Goal: Navigation & Orientation: Find specific page/section

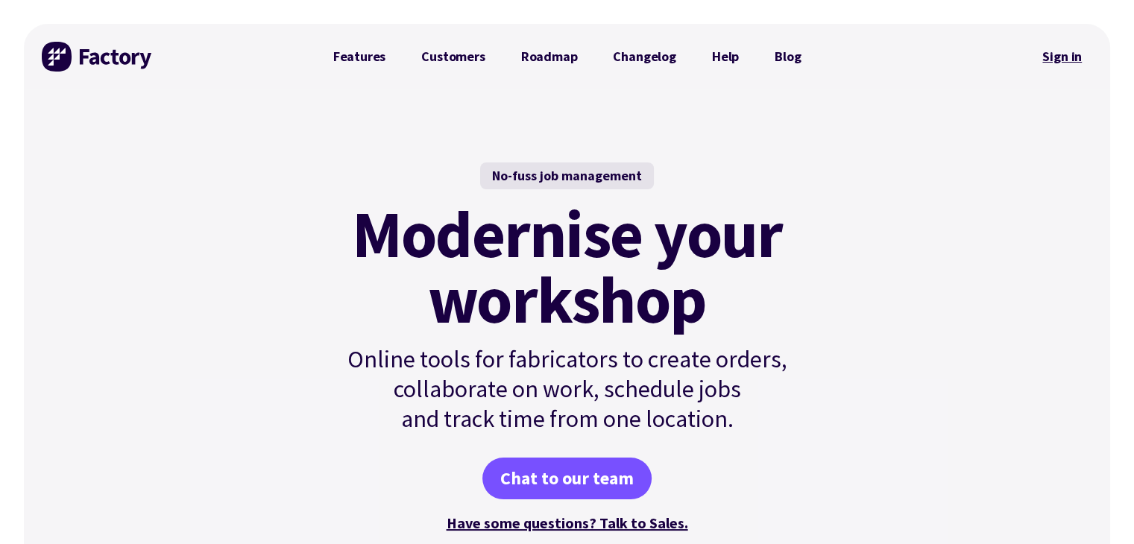
click at [1054, 54] on link "Sign in" at bounding box center [1062, 57] width 60 height 34
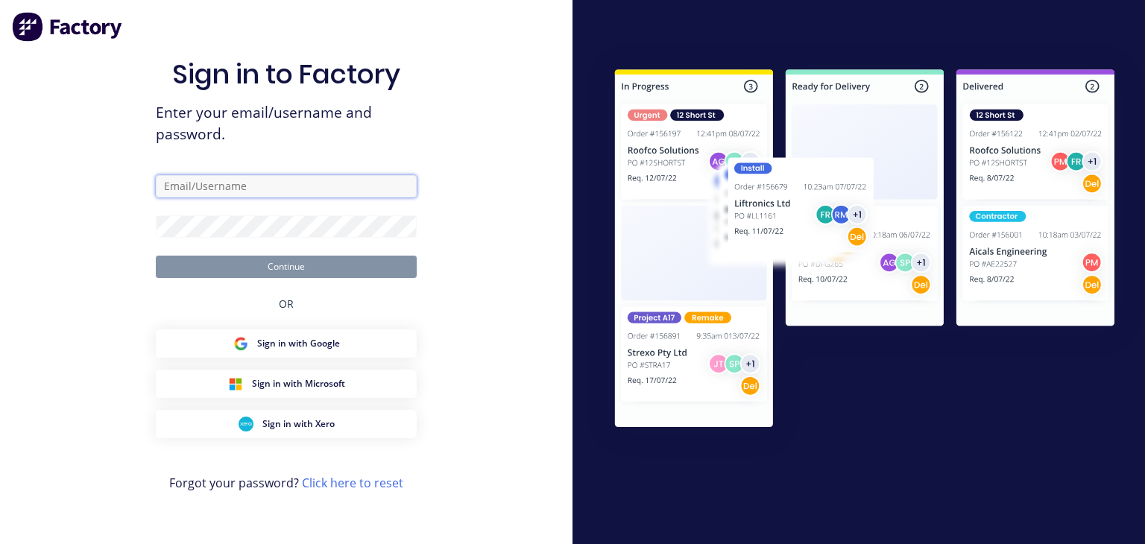
click at [345, 186] on input "text" at bounding box center [286, 186] width 261 height 22
click at [322, 187] on input "text" at bounding box center [286, 186] width 261 height 22
paste input "info@laserfold.com.au"
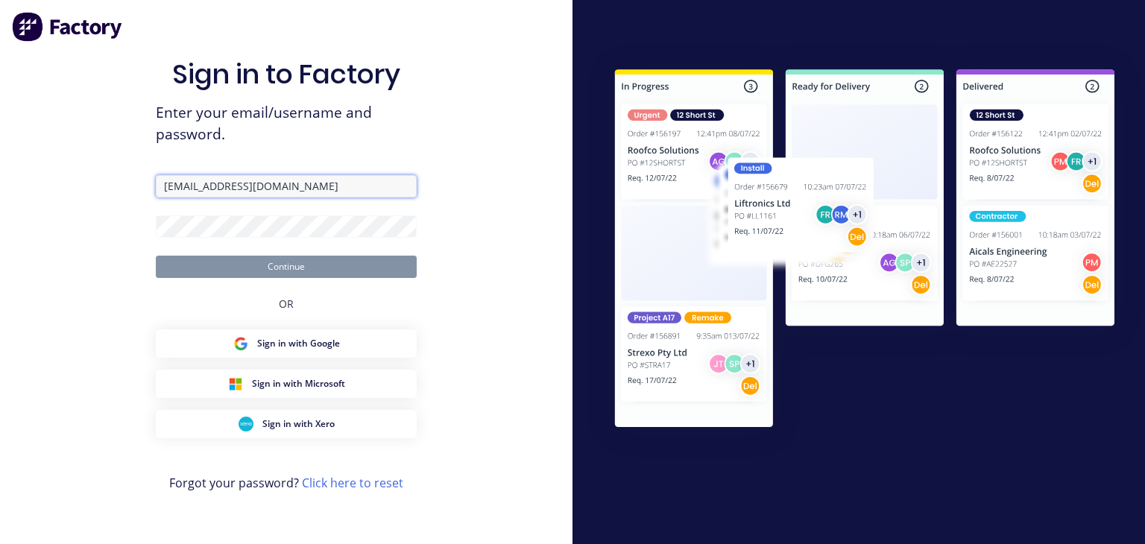
type input "info@laserfold.com.au"
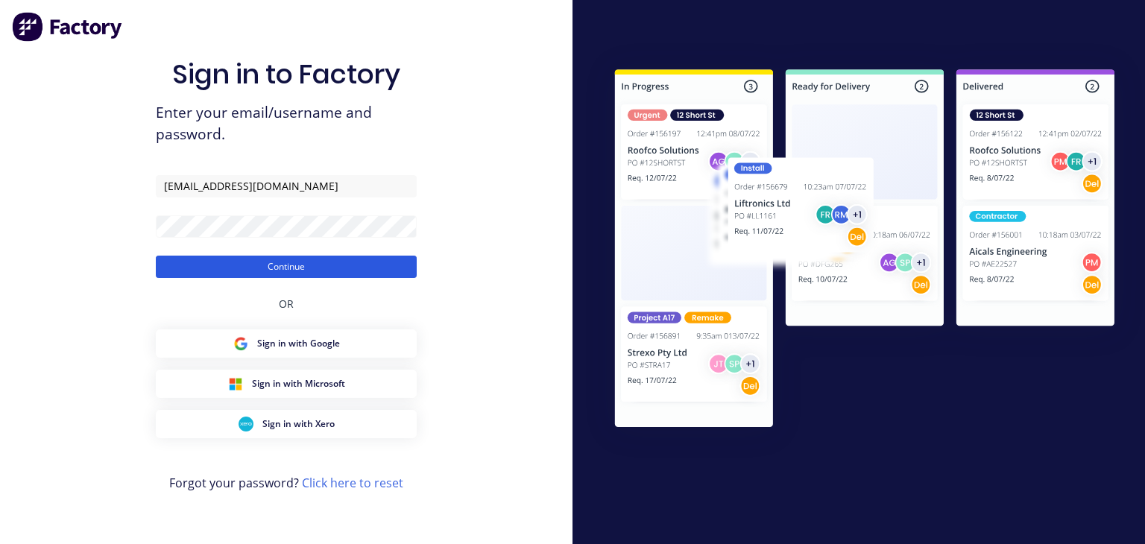
click at [184, 266] on button "Continue" at bounding box center [286, 267] width 261 height 22
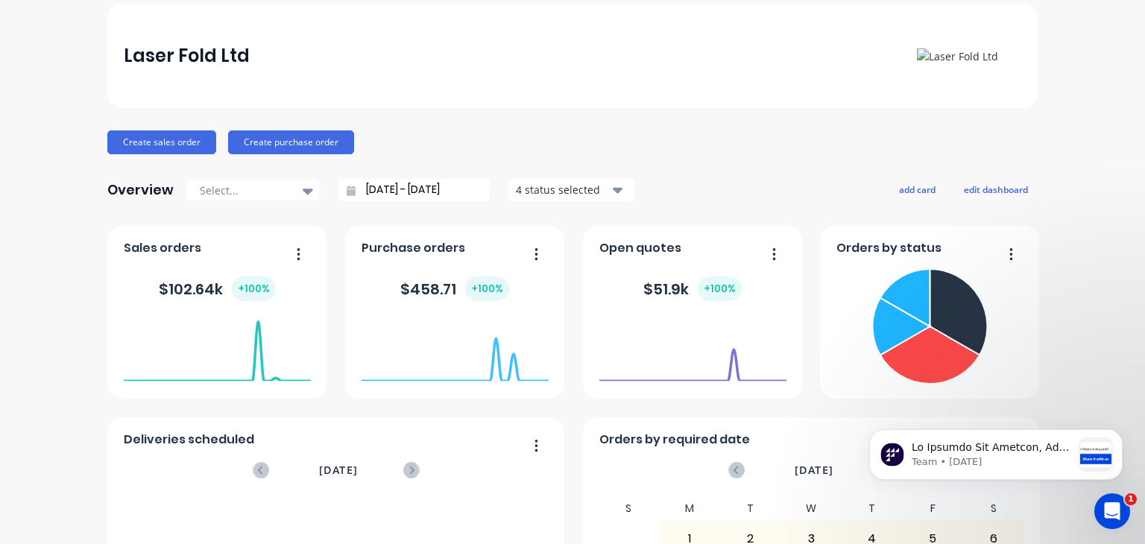
scroll to position [50, 0]
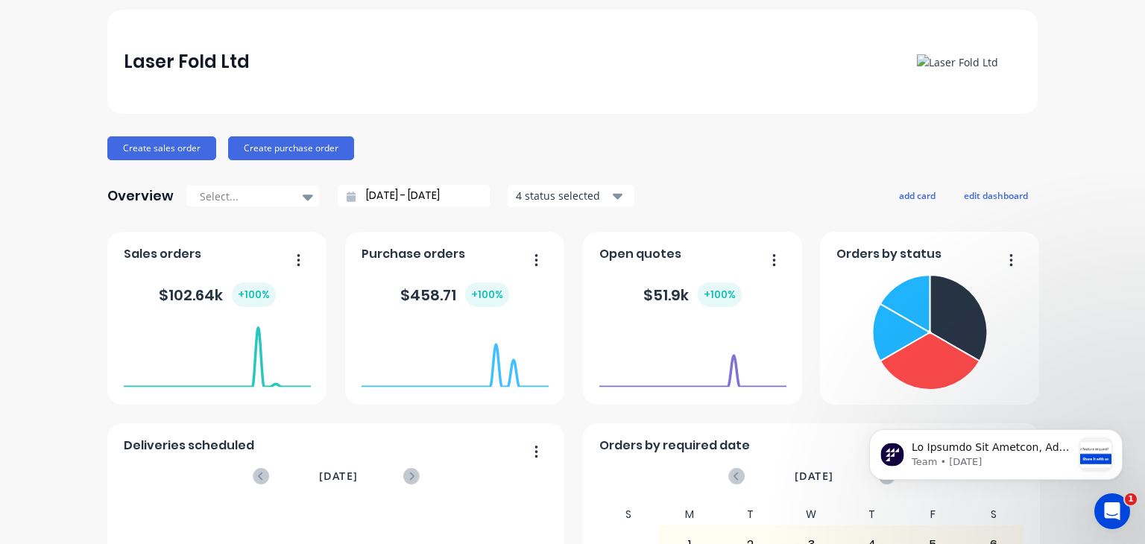
click at [245, 306] on div "+ 100 %" at bounding box center [254, 295] width 44 height 25
click at [421, 325] on foreignobject at bounding box center [455, 356] width 187 height 63
click at [653, 345] on foreignobject at bounding box center [692, 356] width 187 height 63
click at [986, 199] on button "edit dashboard" at bounding box center [996, 195] width 84 height 19
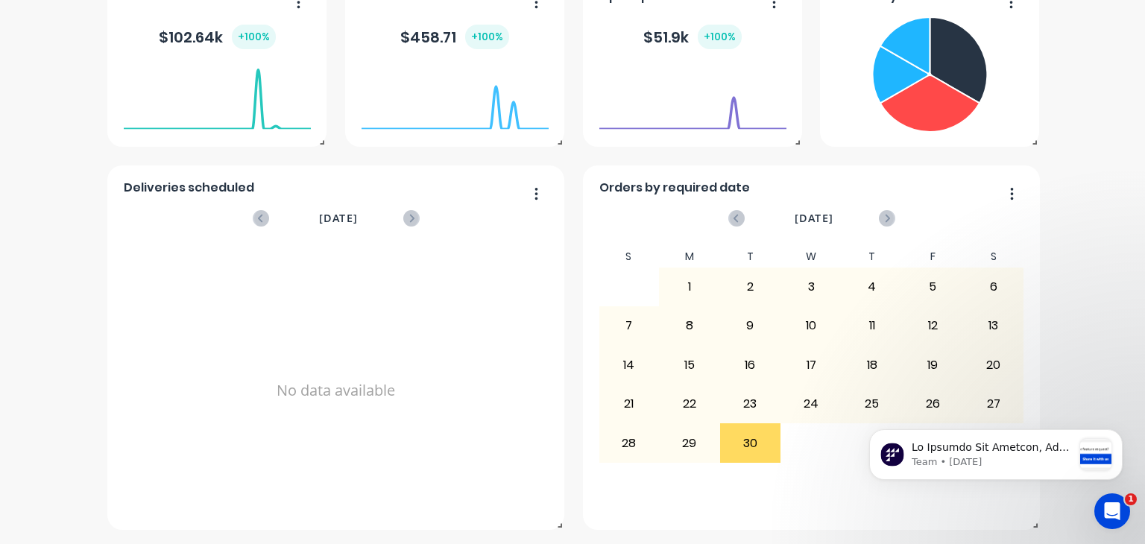
scroll to position [0, 0]
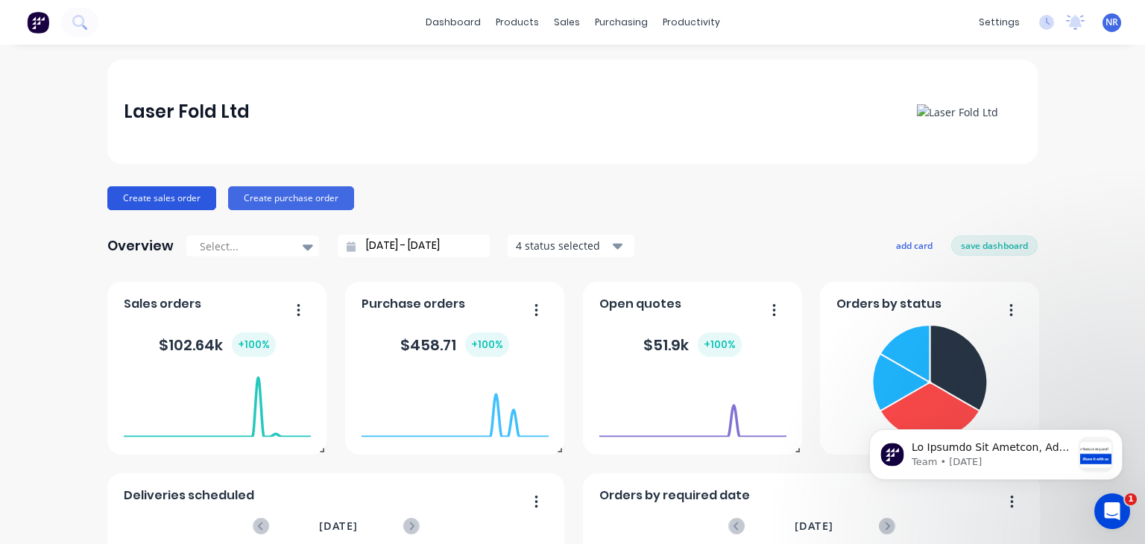
click at [155, 195] on button "Create sales order" at bounding box center [161, 198] width 109 height 24
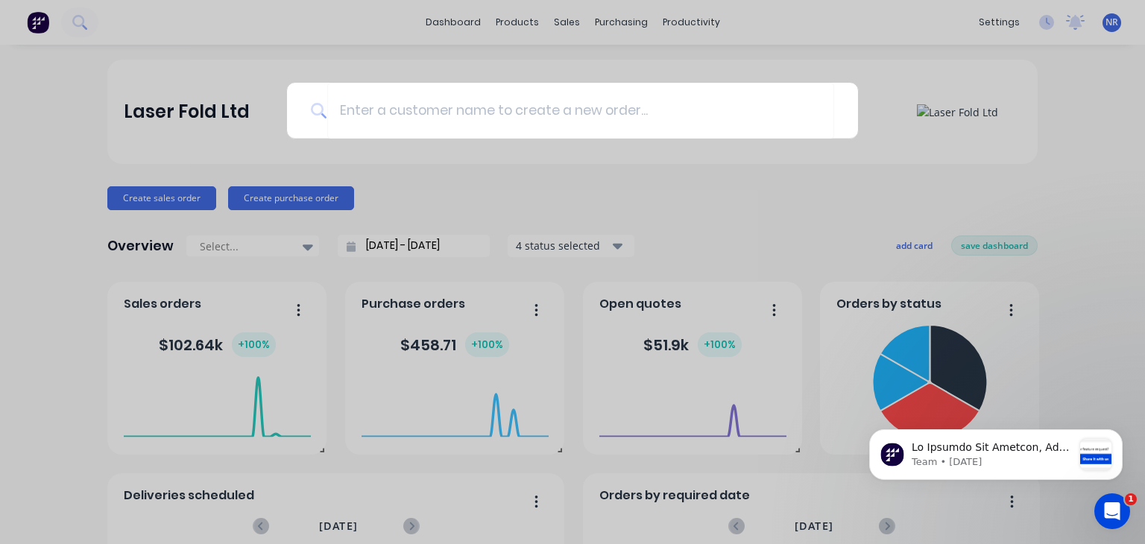
click at [284, 195] on div at bounding box center [572, 272] width 1145 height 544
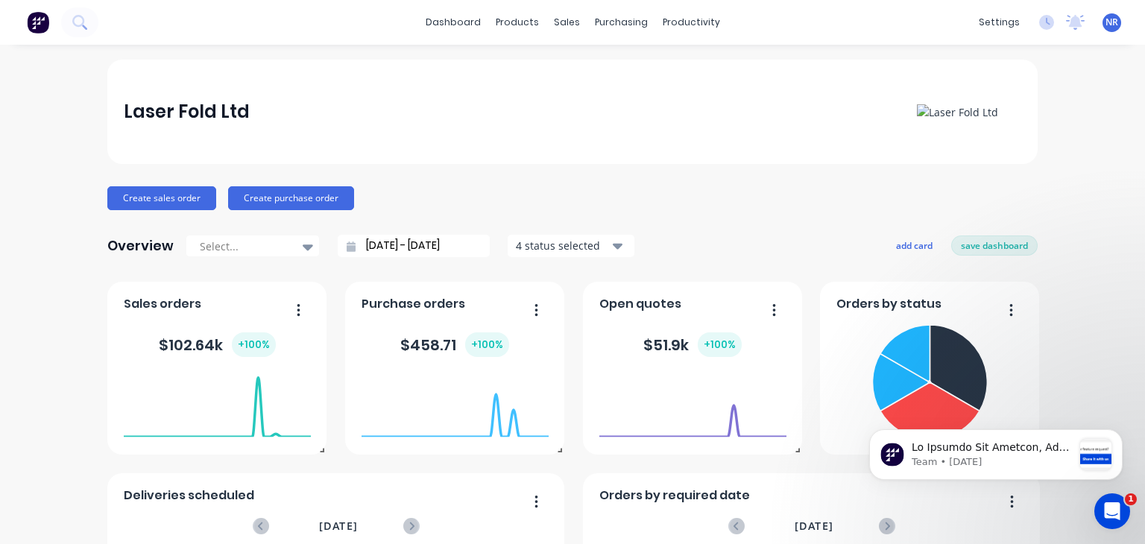
click at [284, 195] on button "Create purchase order" at bounding box center [291, 198] width 126 height 24
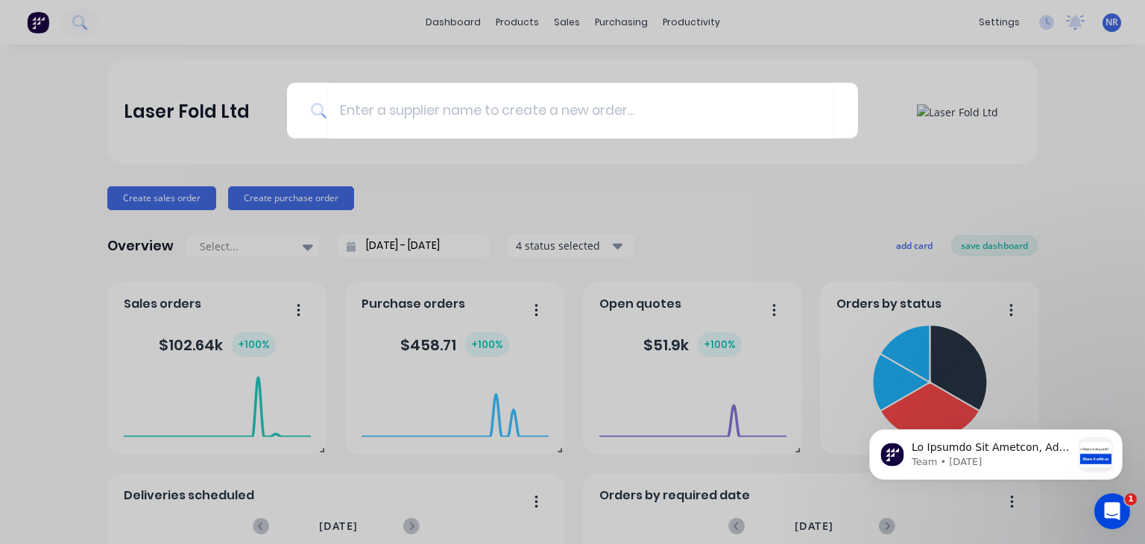
click at [224, 89] on div at bounding box center [572, 272] width 1145 height 544
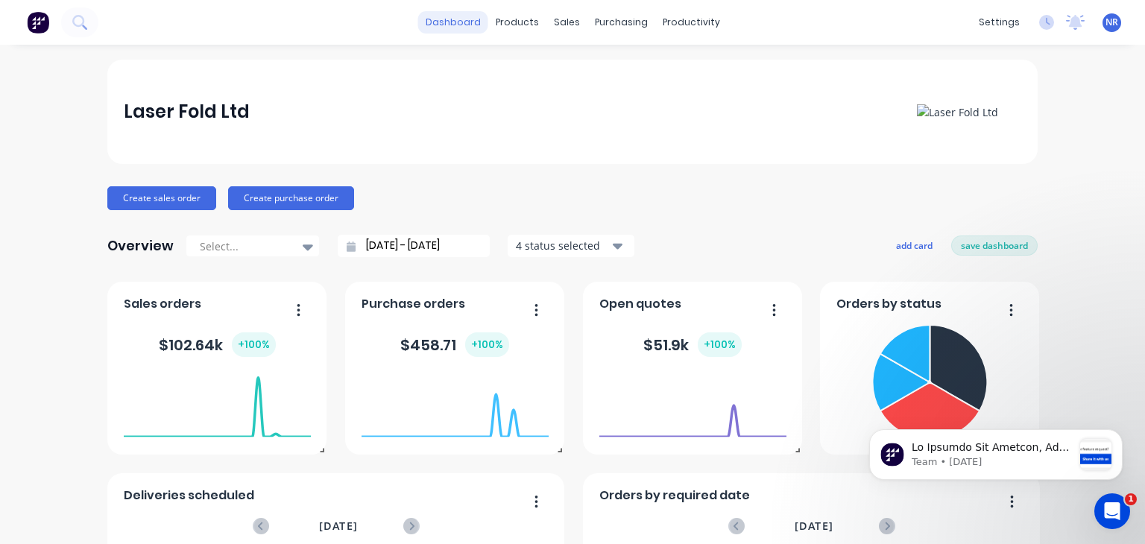
click at [476, 19] on link "dashboard" at bounding box center [453, 22] width 70 height 22
click at [517, 19] on div "products" at bounding box center [517, 22] width 58 height 22
click at [558, 71] on div "Product Catalogue" at bounding box center [578, 71] width 92 height 13
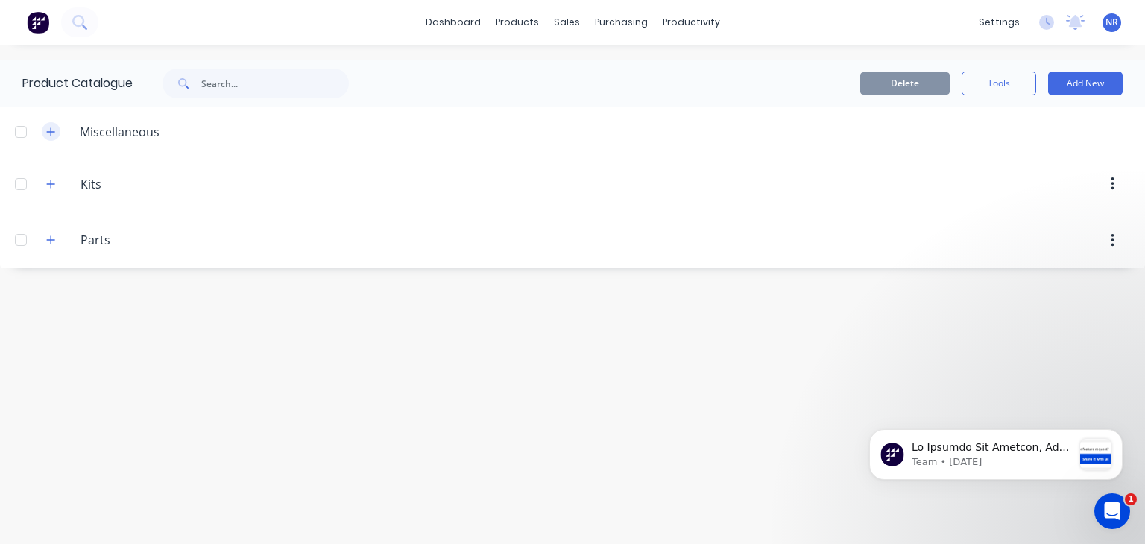
click at [49, 130] on icon "button" at bounding box center [50, 132] width 9 height 10
click at [57, 186] on button "button" at bounding box center [51, 183] width 19 height 19
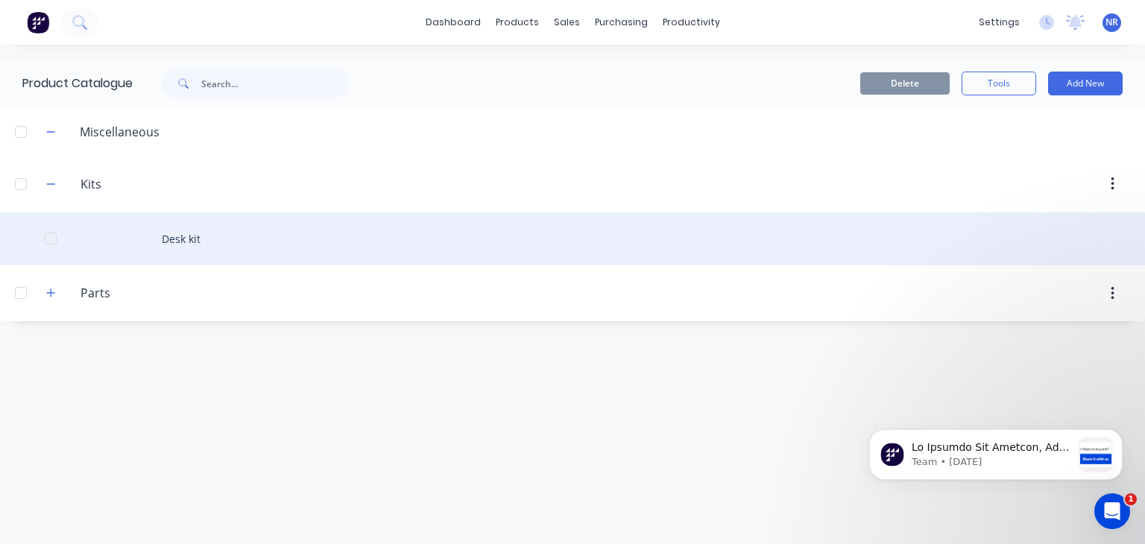
click at [48, 243] on div at bounding box center [51, 239] width 30 height 30
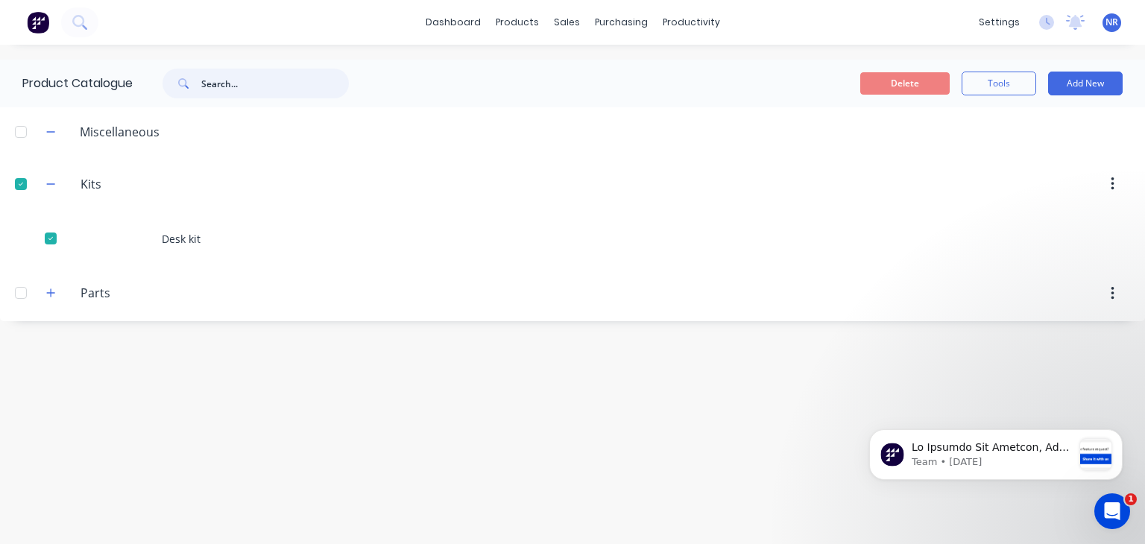
click at [270, 84] on input "text" at bounding box center [275, 84] width 148 height 30
click at [514, 22] on div "products" at bounding box center [517, 22] width 58 height 22
click at [549, 91] on link "Materials" at bounding box center [591, 101] width 198 height 30
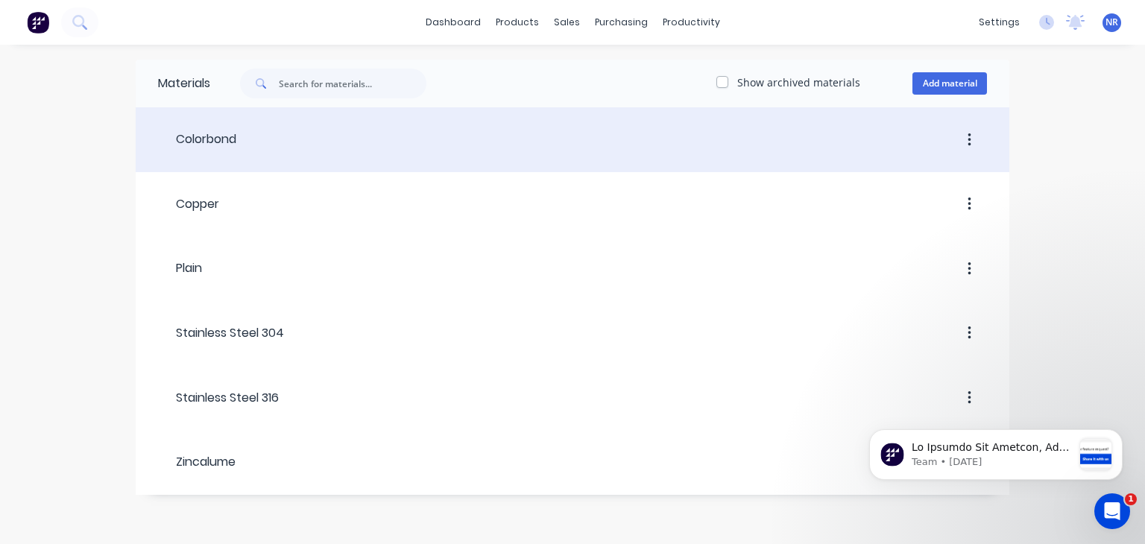
click at [971, 150] on button "button" at bounding box center [969, 140] width 35 height 27
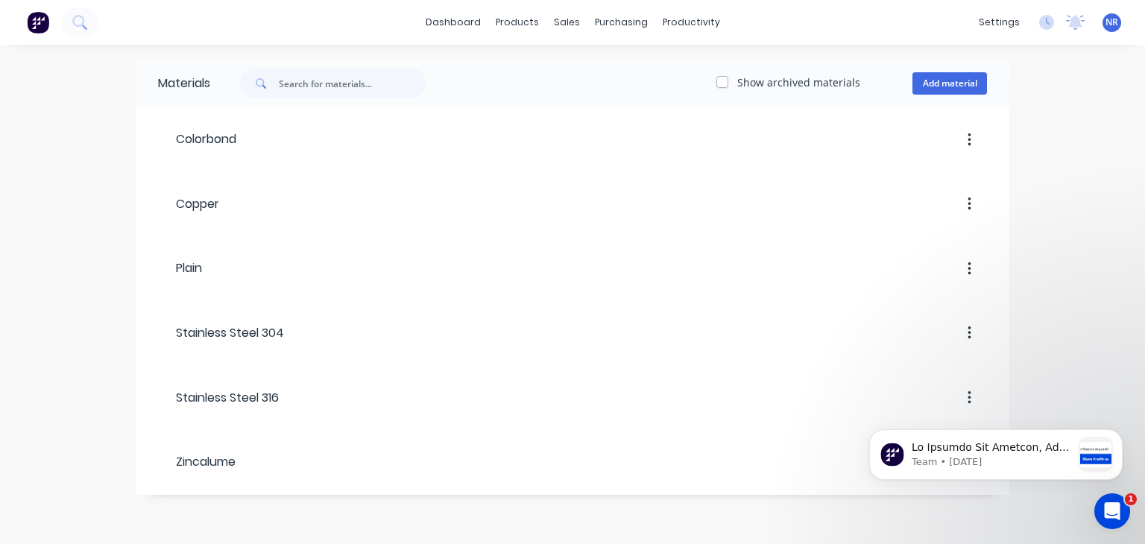
click at [1049, 156] on div "Materials Show archived materials Add material Colorbond Copper Plain Stainless…" at bounding box center [572, 295] width 1145 height 500
click at [936, 93] on button "Add material" at bounding box center [950, 83] width 75 height 22
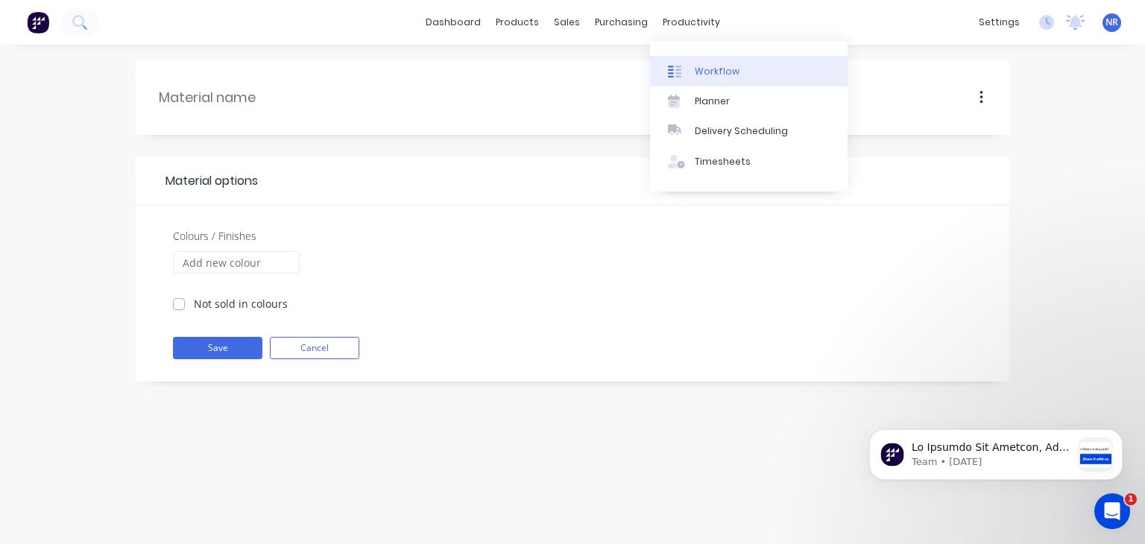
click at [704, 78] on link "Workflow" at bounding box center [749, 71] width 198 height 30
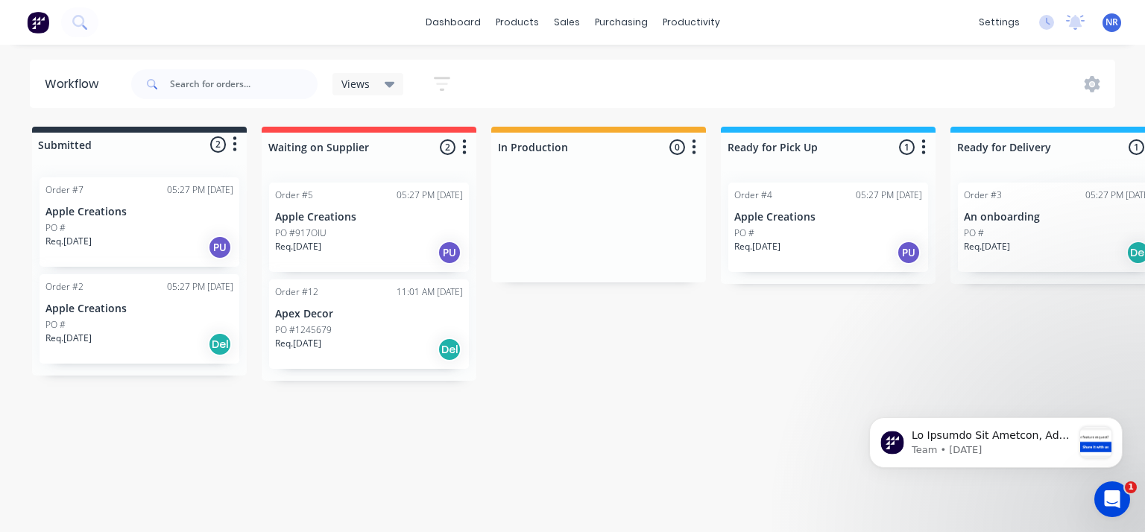
click at [385, 81] on icon at bounding box center [390, 84] width 10 height 16
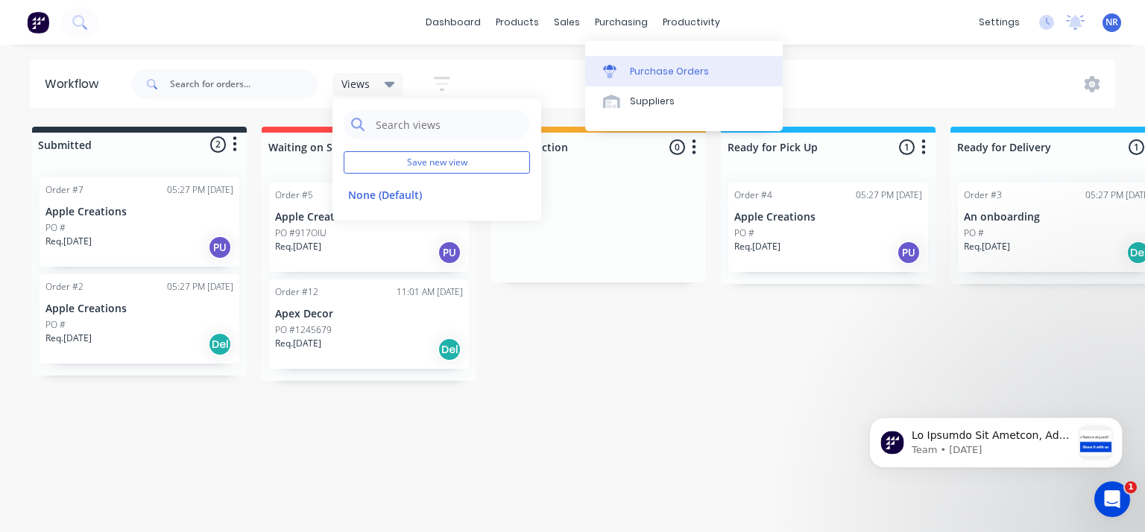
click at [671, 77] on div "Purchase Orders" at bounding box center [669, 71] width 79 height 13
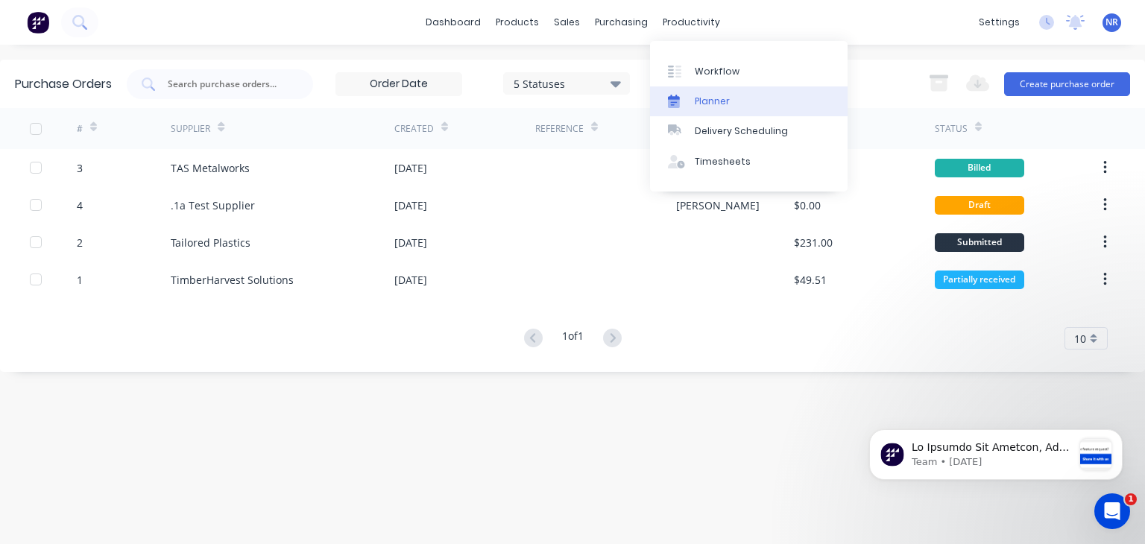
click at [708, 101] on div "Planner" at bounding box center [712, 101] width 35 height 13
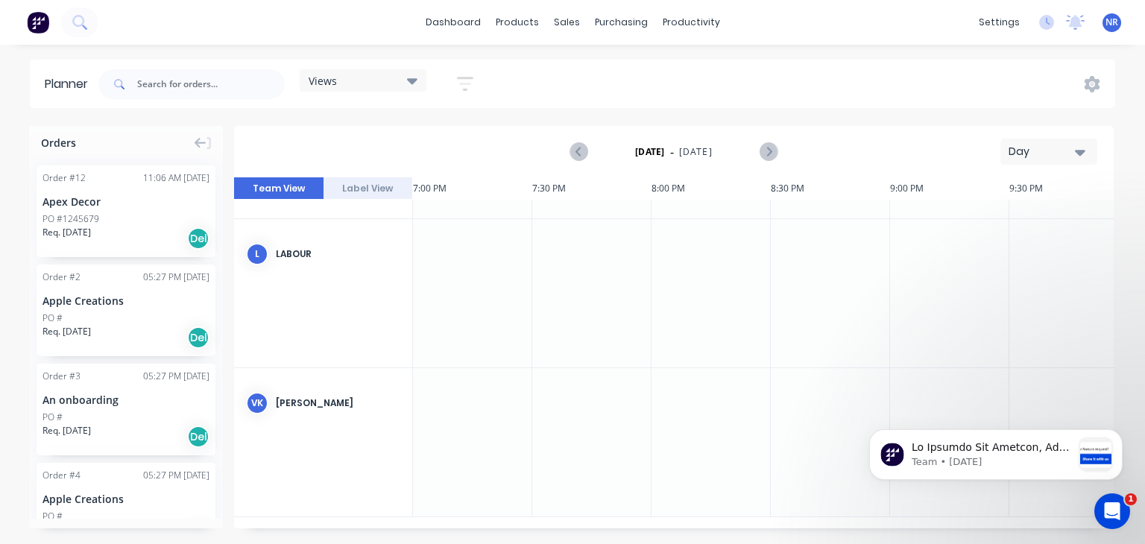
scroll to position [0, 4533]
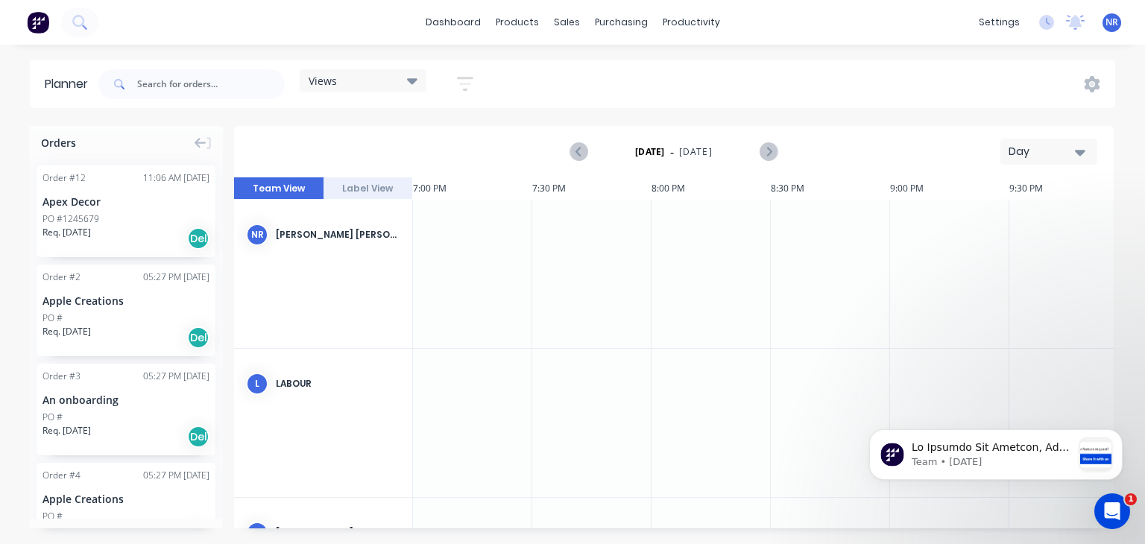
click at [340, 260] on div "NR Nirvair Singh Randhawa (You)" at bounding box center [323, 235] width 178 height 70
click at [438, 260] on div at bounding box center [472, 274] width 119 height 148
click at [553, 226] on div at bounding box center [591, 274] width 119 height 148
click at [72, 218] on div "PO #1245679" at bounding box center [70, 218] width 57 height 13
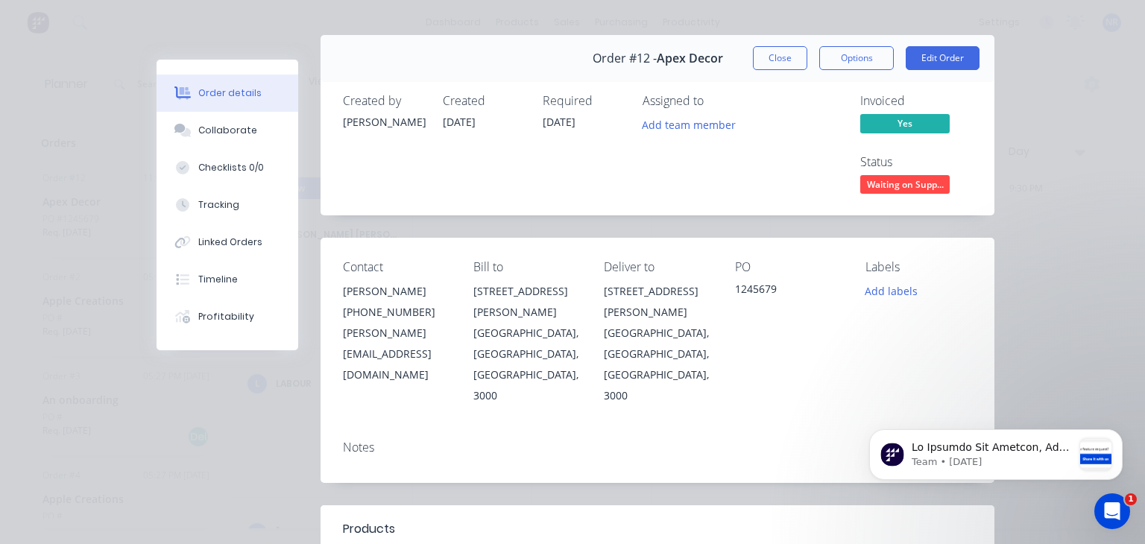
scroll to position [0, 0]
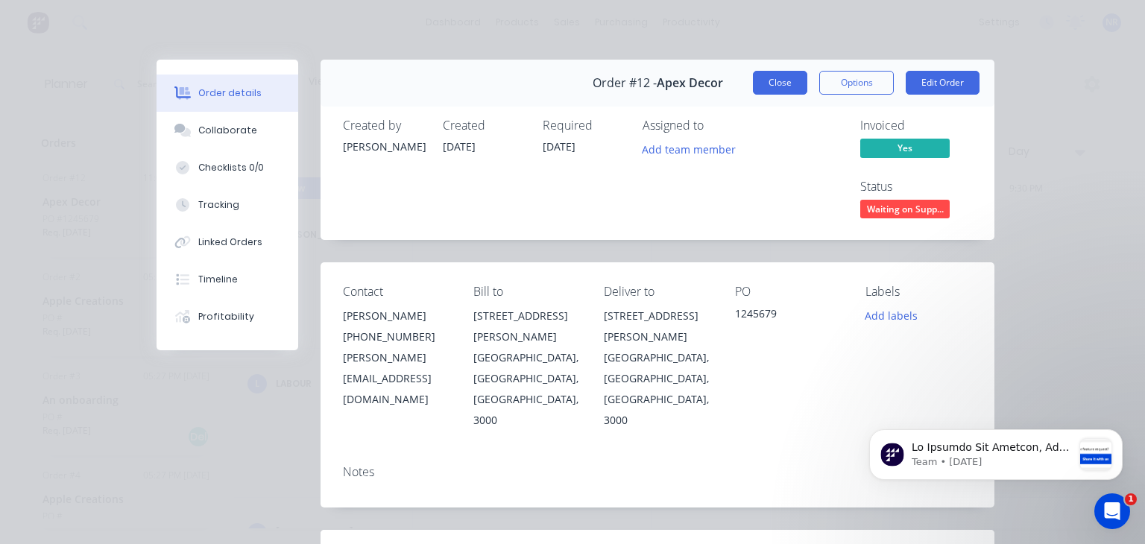
click at [786, 90] on button "Close" at bounding box center [780, 83] width 54 height 24
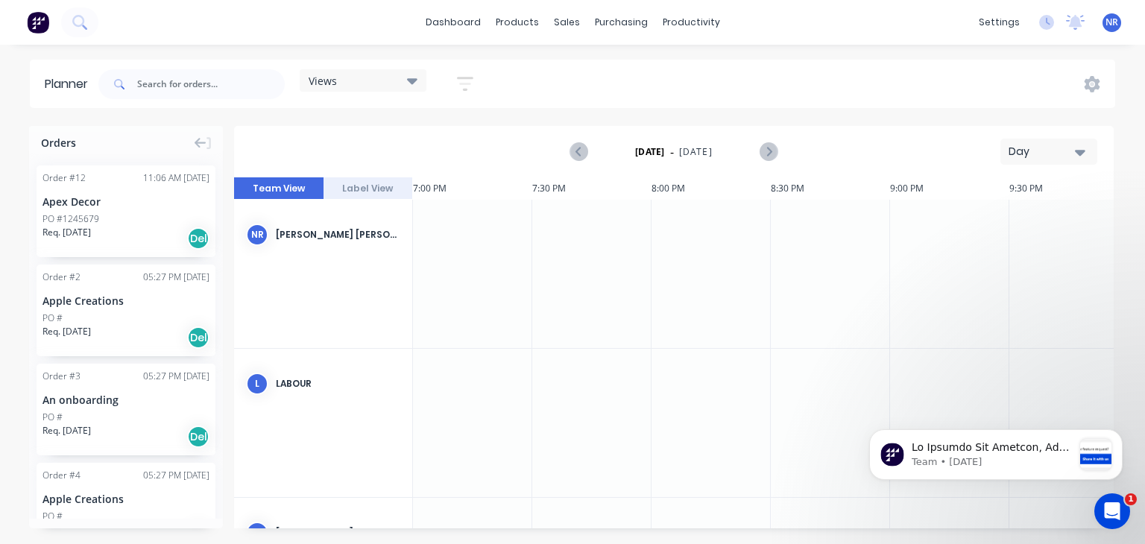
click at [376, 184] on button "Label View" at bounding box center [368, 188] width 89 height 22
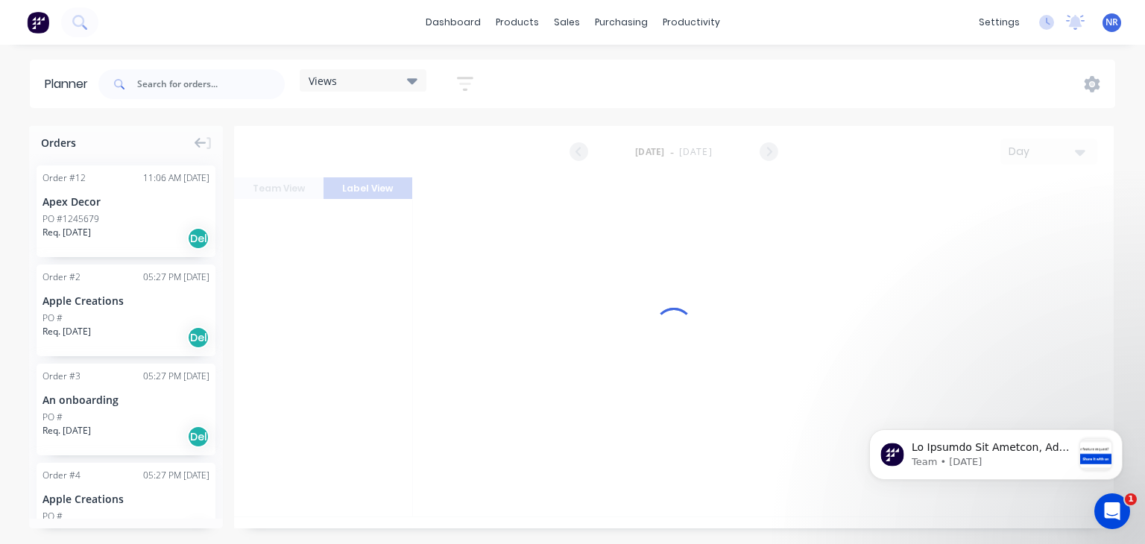
scroll to position [0, 4533]
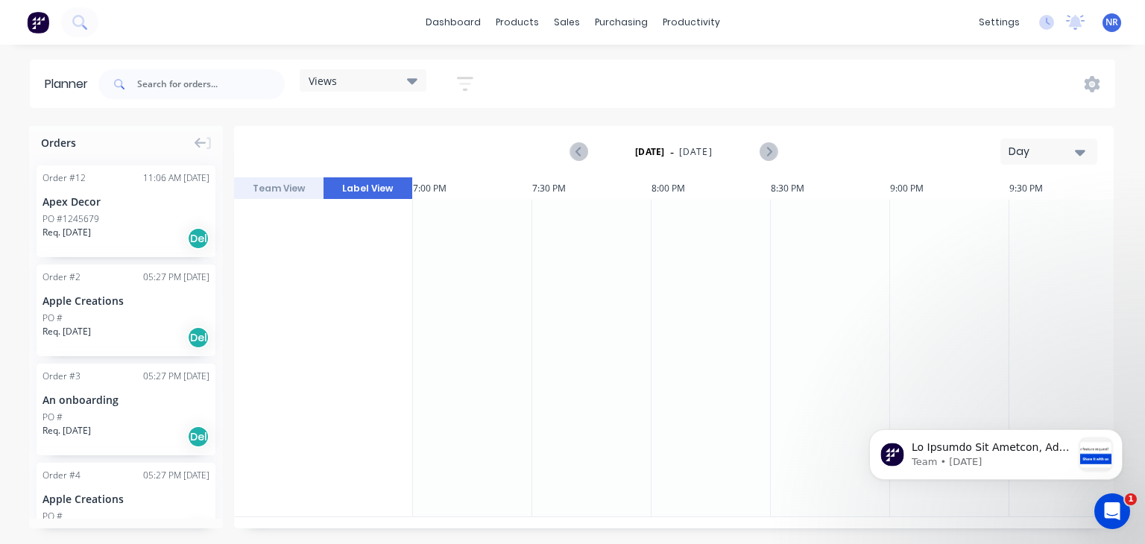
click at [291, 183] on button "Team View" at bounding box center [278, 188] width 89 height 22
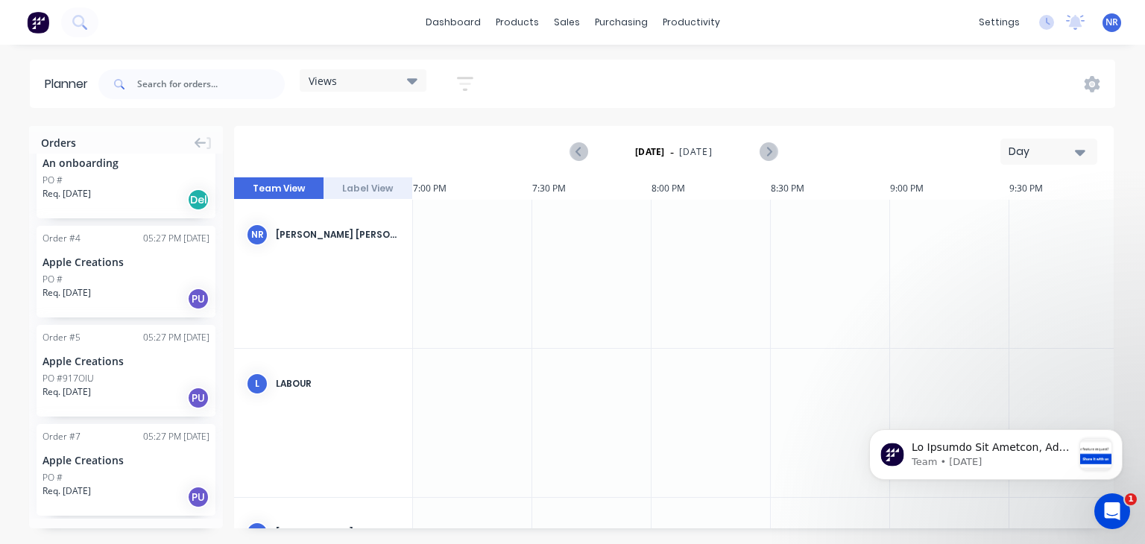
scroll to position [253, 0]
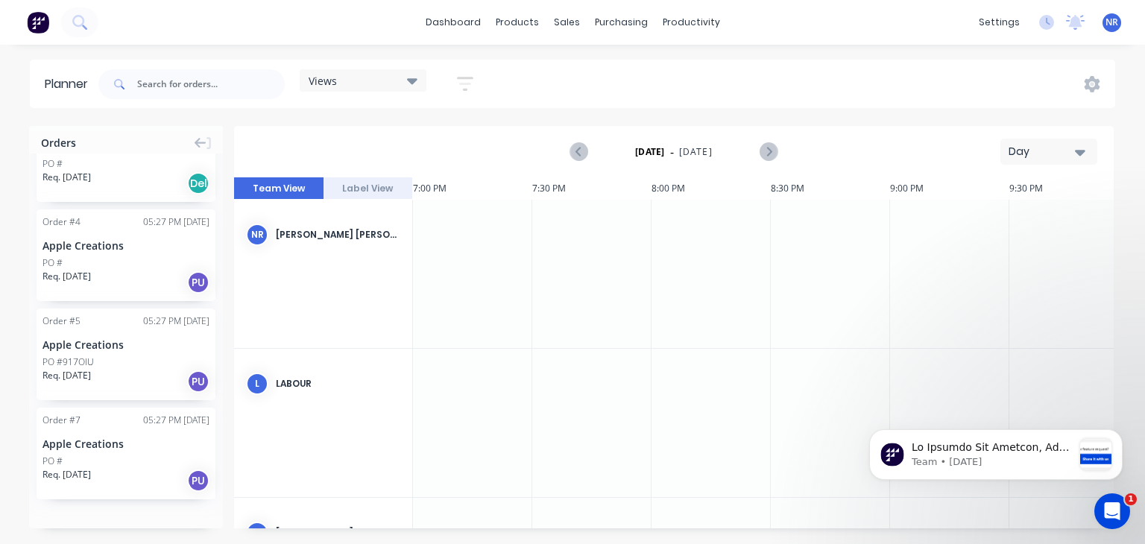
click at [257, 313] on div "NR Nirvair Singh Randhawa (You)" at bounding box center [323, 274] width 179 height 149
click at [780, 153] on button "Next page" at bounding box center [768, 152] width 30 height 30
click at [724, 260] on div at bounding box center [711, 274] width 119 height 148
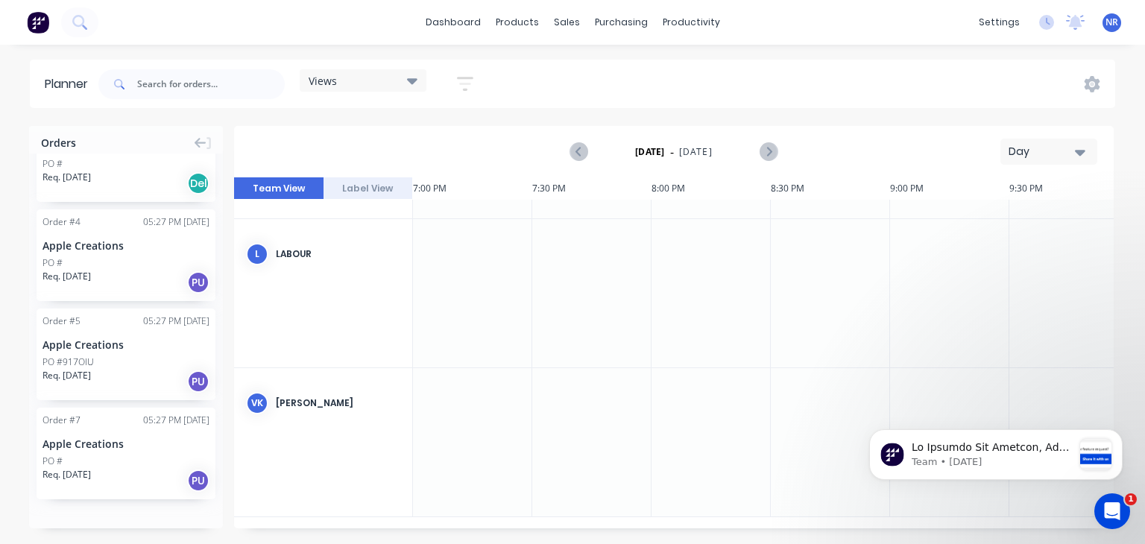
scroll to position [0, 4533]
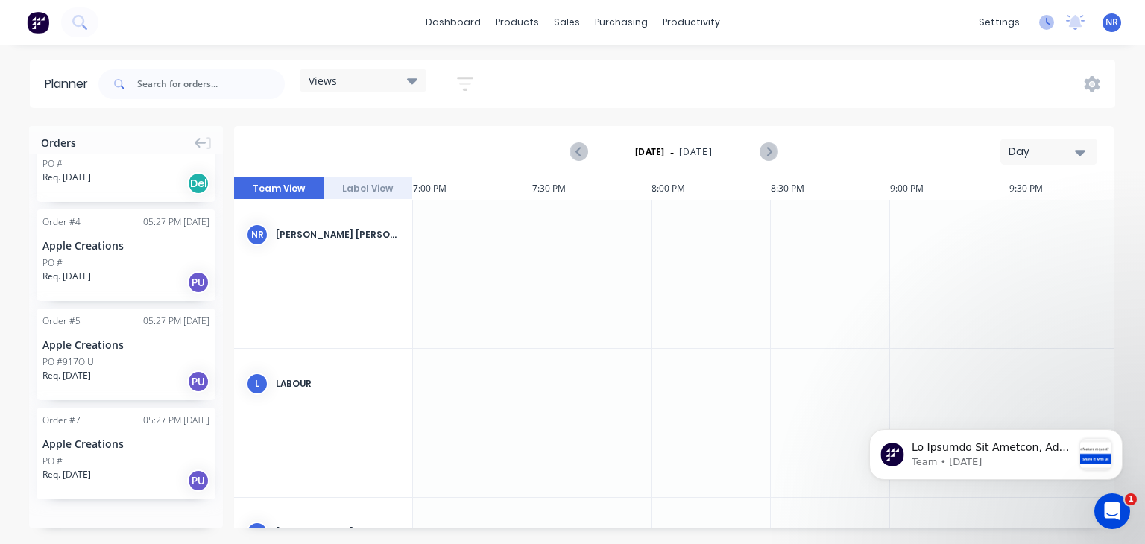
click at [1040, 22] on icon at bounding box center [1046, 22] width 15 height 15
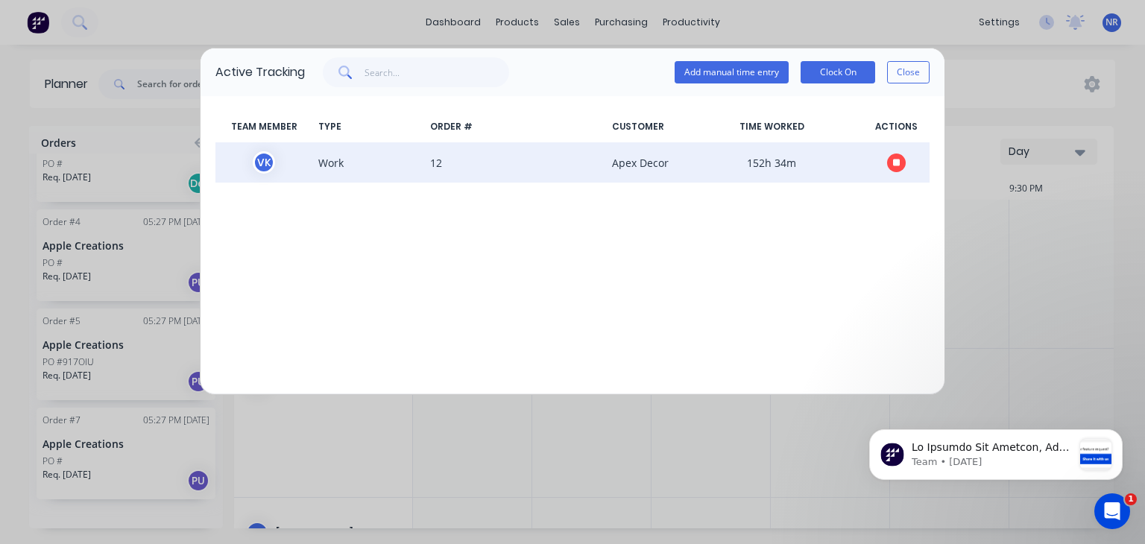
click at [898, 162] on icon "button" at bounding box center [896, 162] width 7 height 7
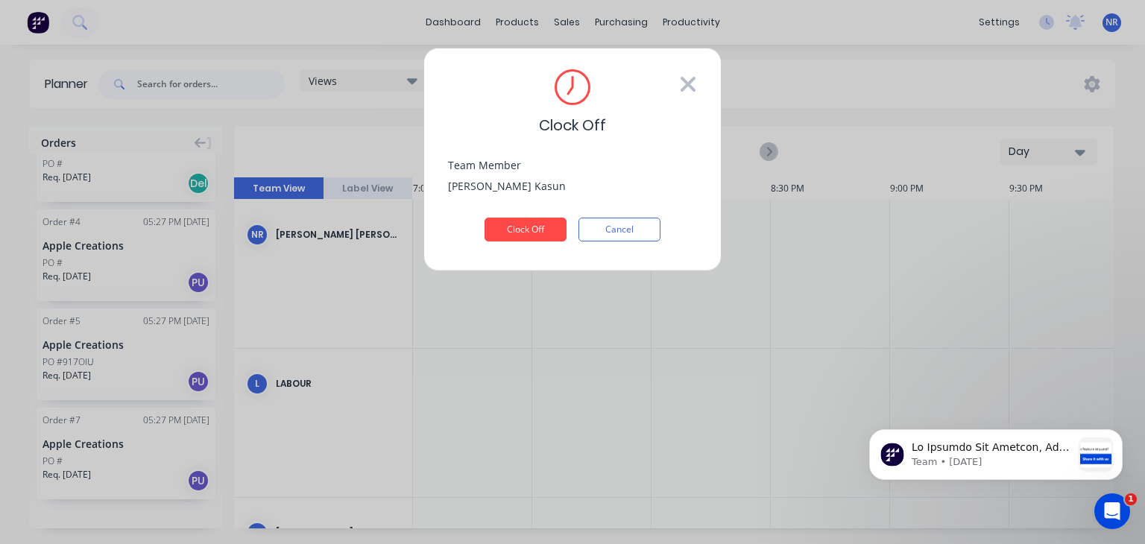
click at [695, 84] on icon at bounding box center [688, 84] width 18 height 24
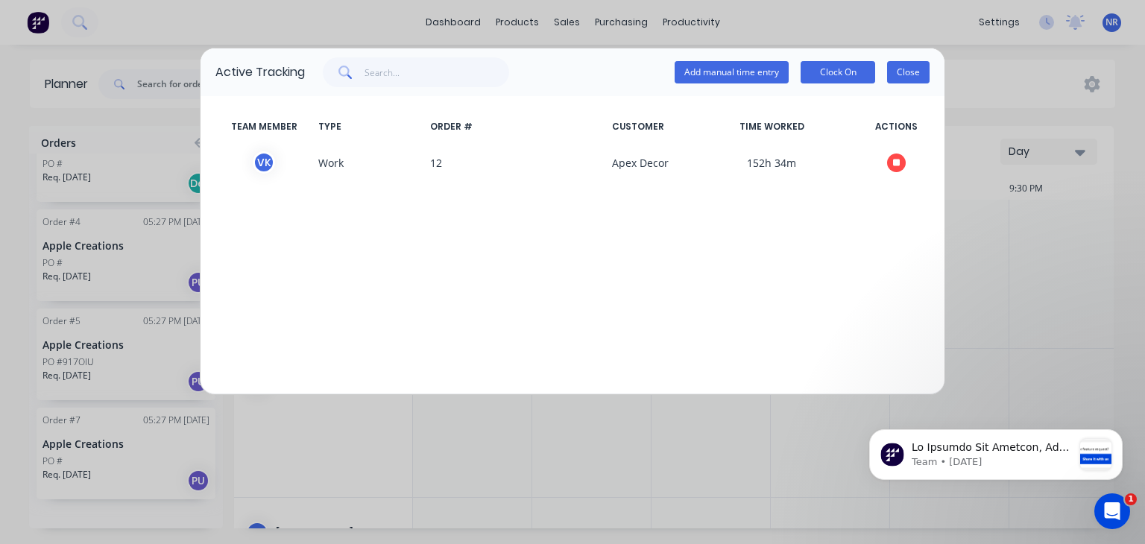
click at [898, 74] on button "Close" at bounding box center [908, 72] width 42 height 22
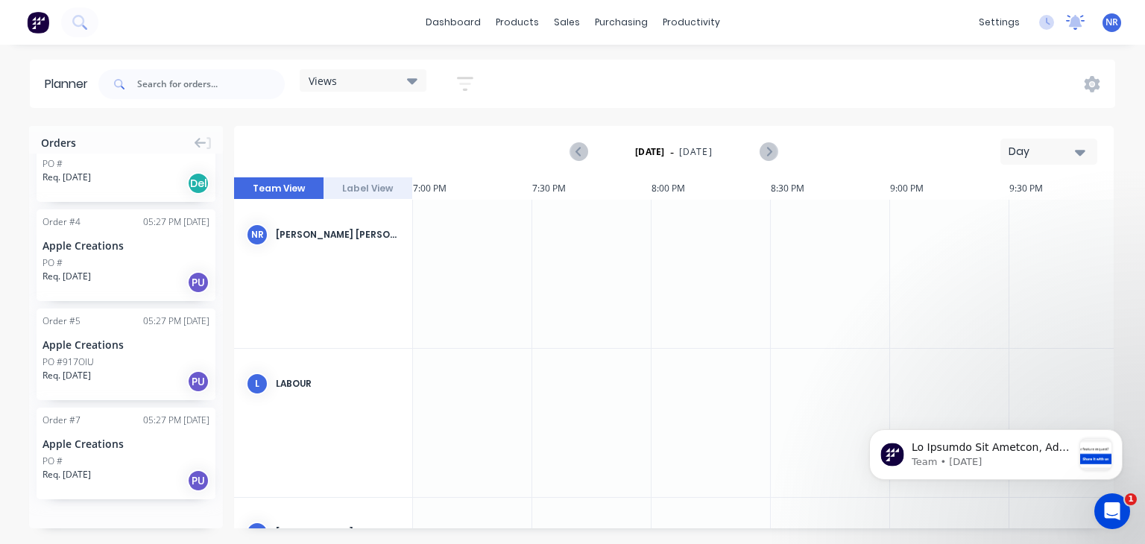
click at [1082, 27] on icon at bounding box center [1075, 22] width 19 height 15
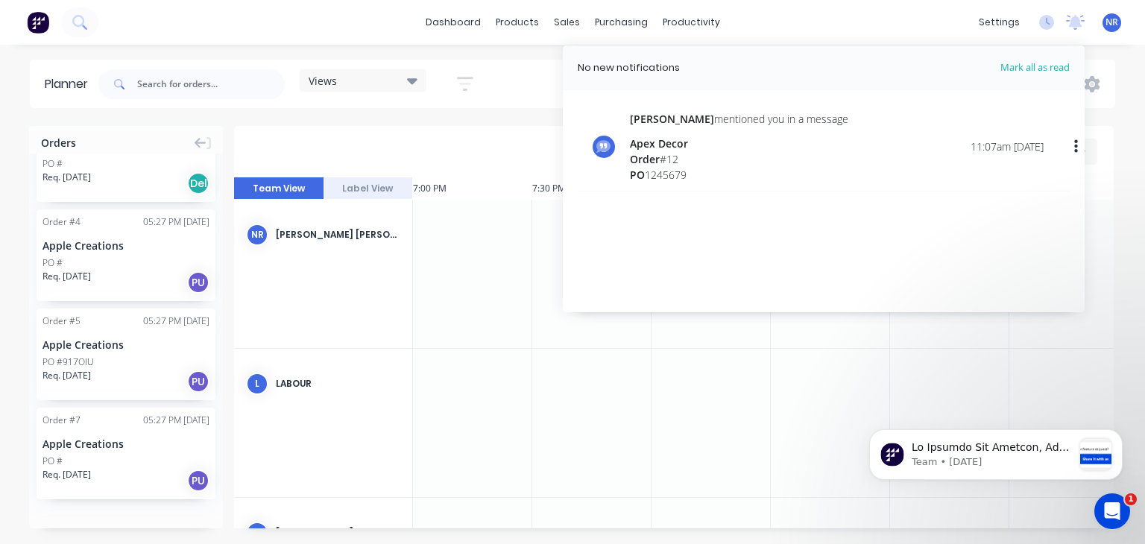
click at [1101, 31] on div "settings No new notifications Mark all as read Stuart mentioned you in a messag…" at bounding box center [1058, 22] width 174 height 22
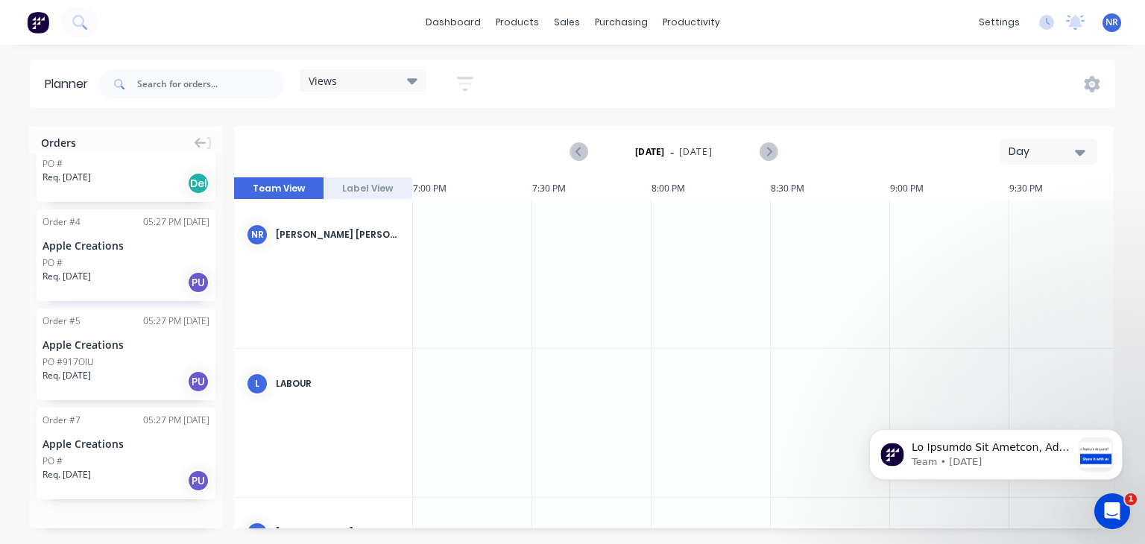
click at [1118, 20] on span "NR" at bounding box center [1112, 22] width 13 height 13
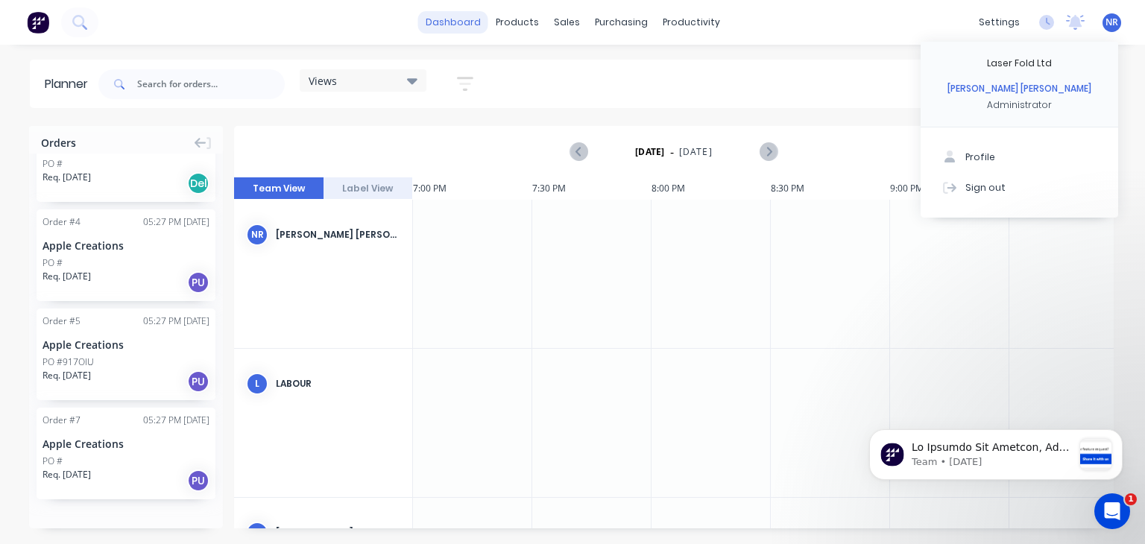
click at [450, 29] on link "dashboard" at bounding box center [453, 22] width 70 height 22
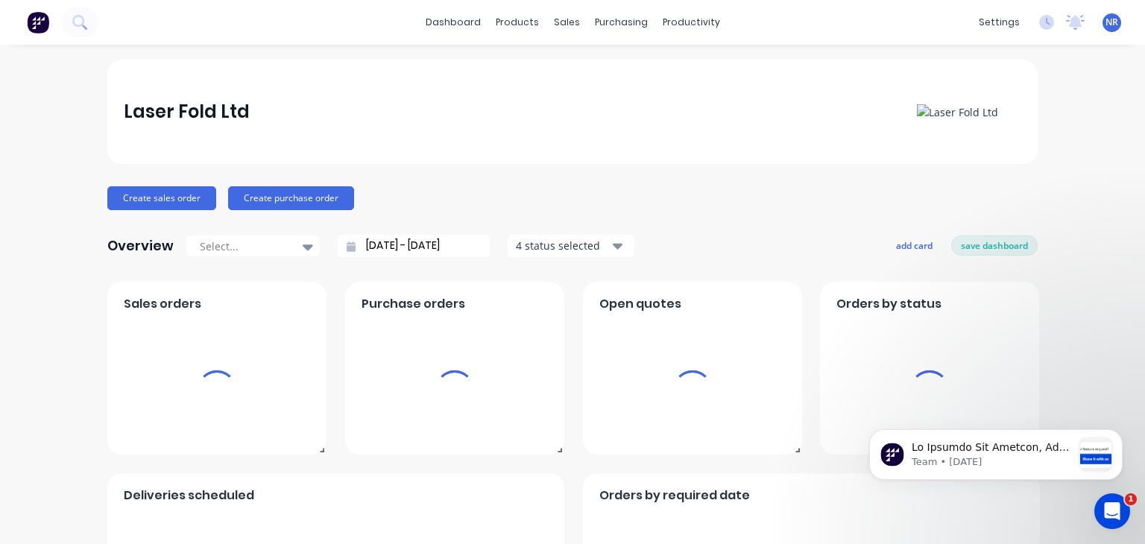
click at [39, 23] on img at bounding box center [38, 22] width 22 height 22
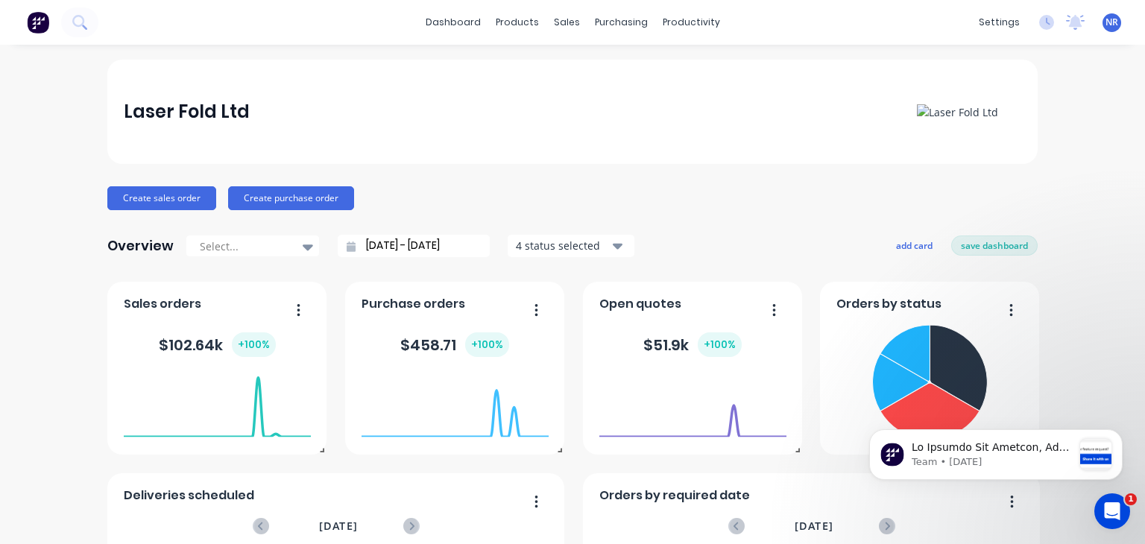
click at [39, 23] on img at bounding box center [38, 22] width 22 height 22
click at [1106, 23] on span "NR" at bounding box center [1112, 22] width 13 height 13
